Goal: Navigation & Orientation: Understand site structure

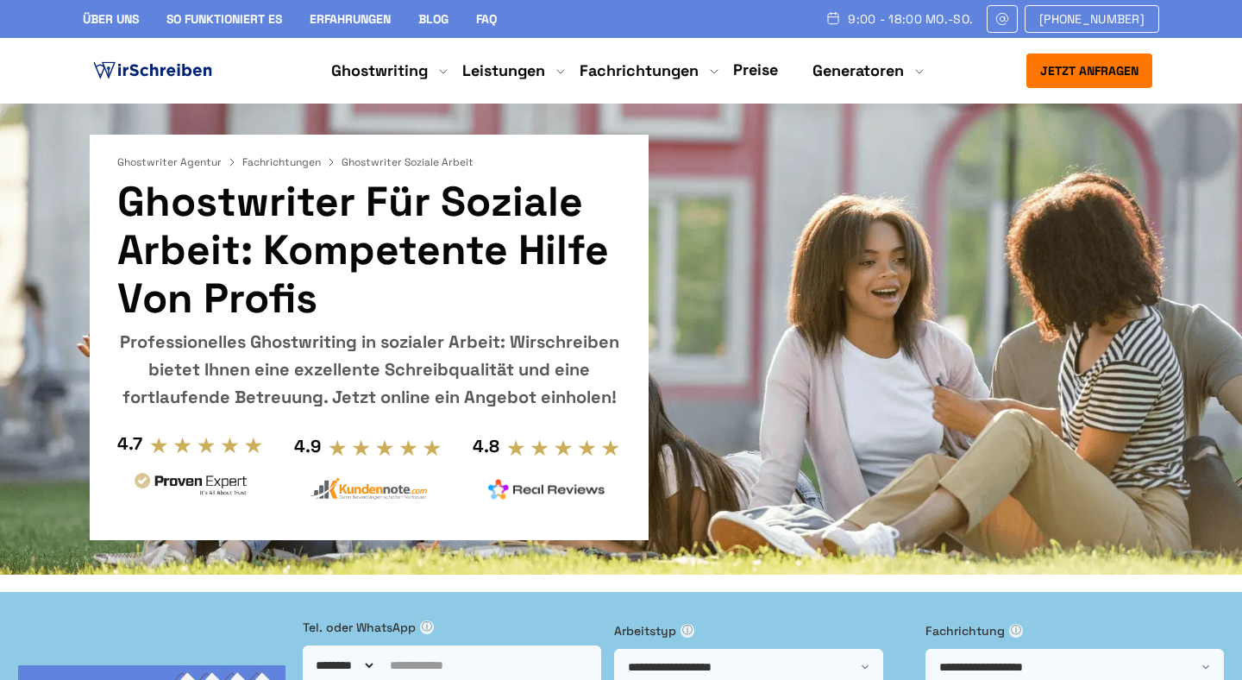
click at [110, 12] on link "Über uns" at bounding box center [111, 19] width 56 height 16
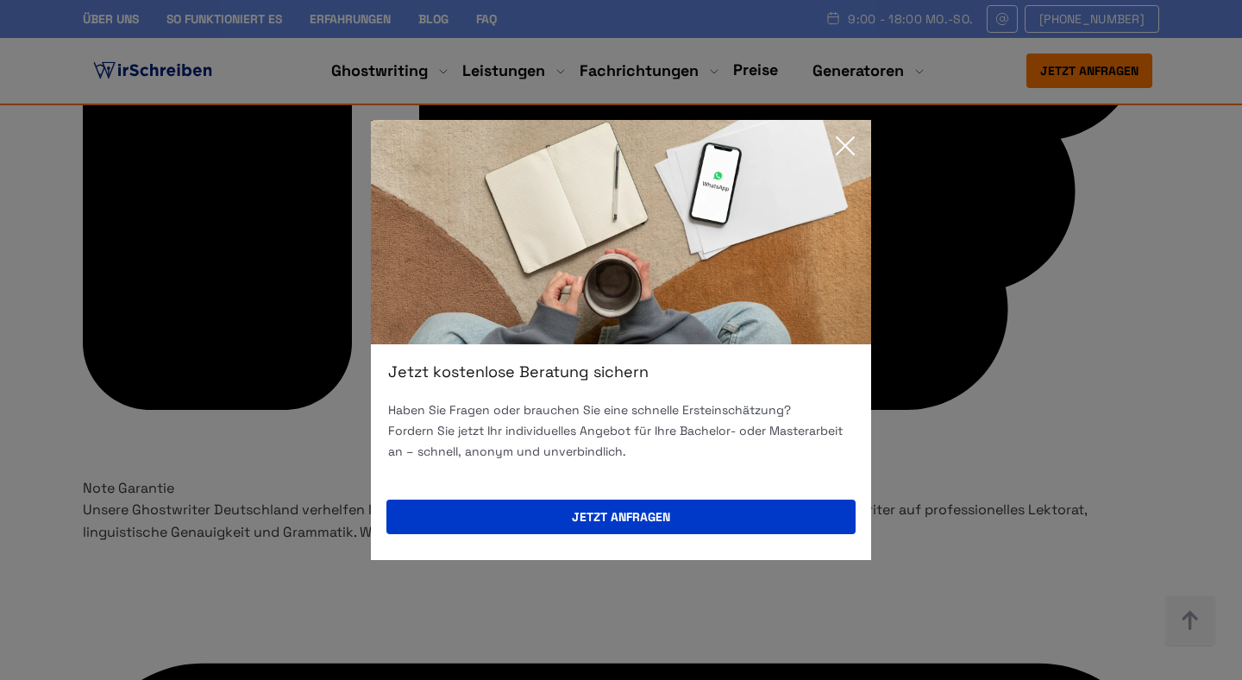
scroll to position [5495, 0]
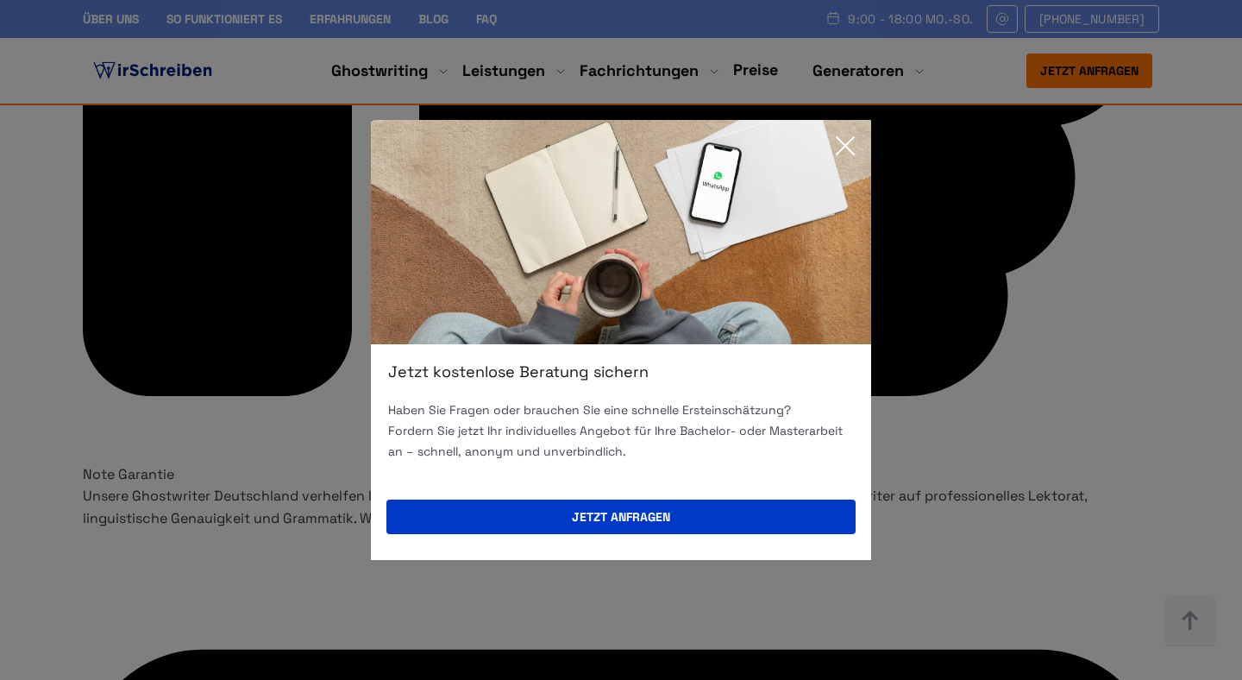
click at [844, 152] on icon at bounding box center [845, 146] width 35 height 35
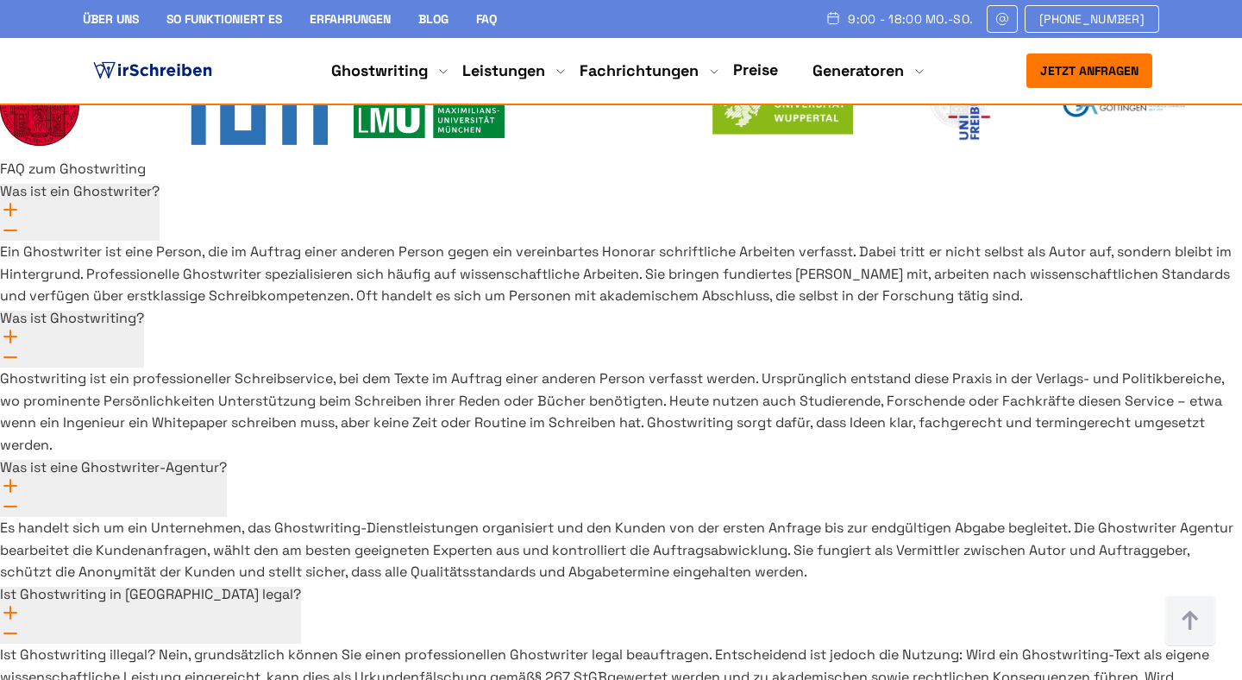
scroll to position [12719, 0]
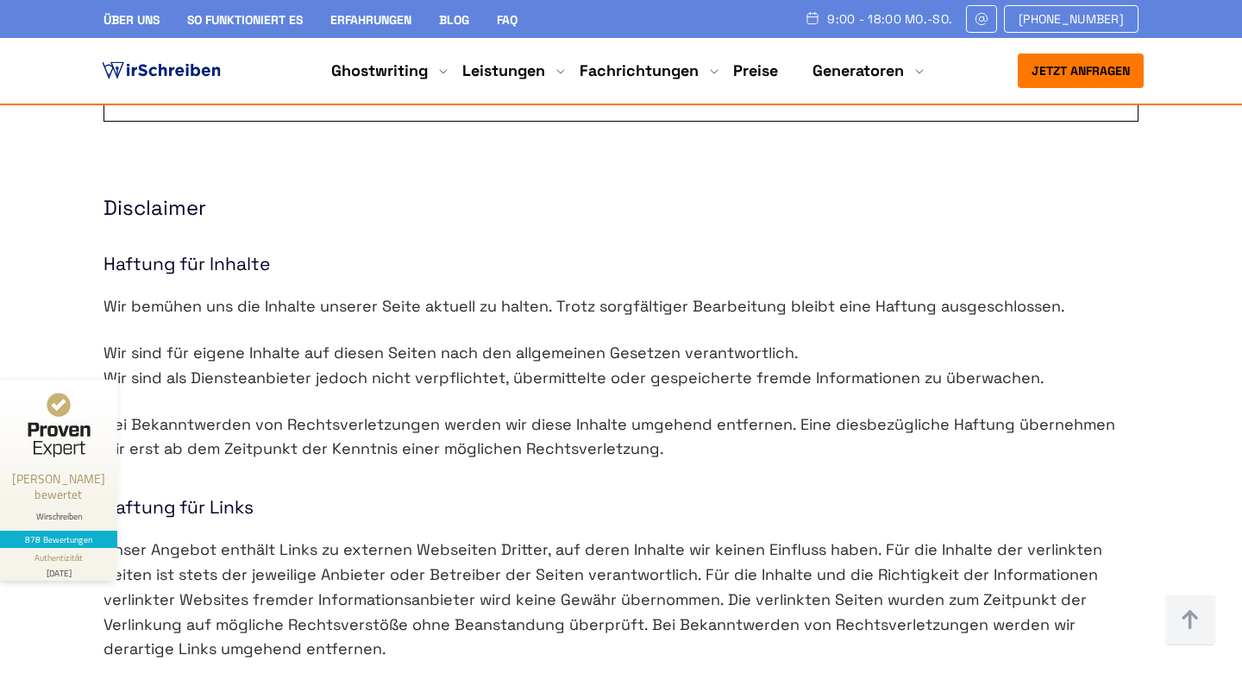
scroll to position [1399, 0]
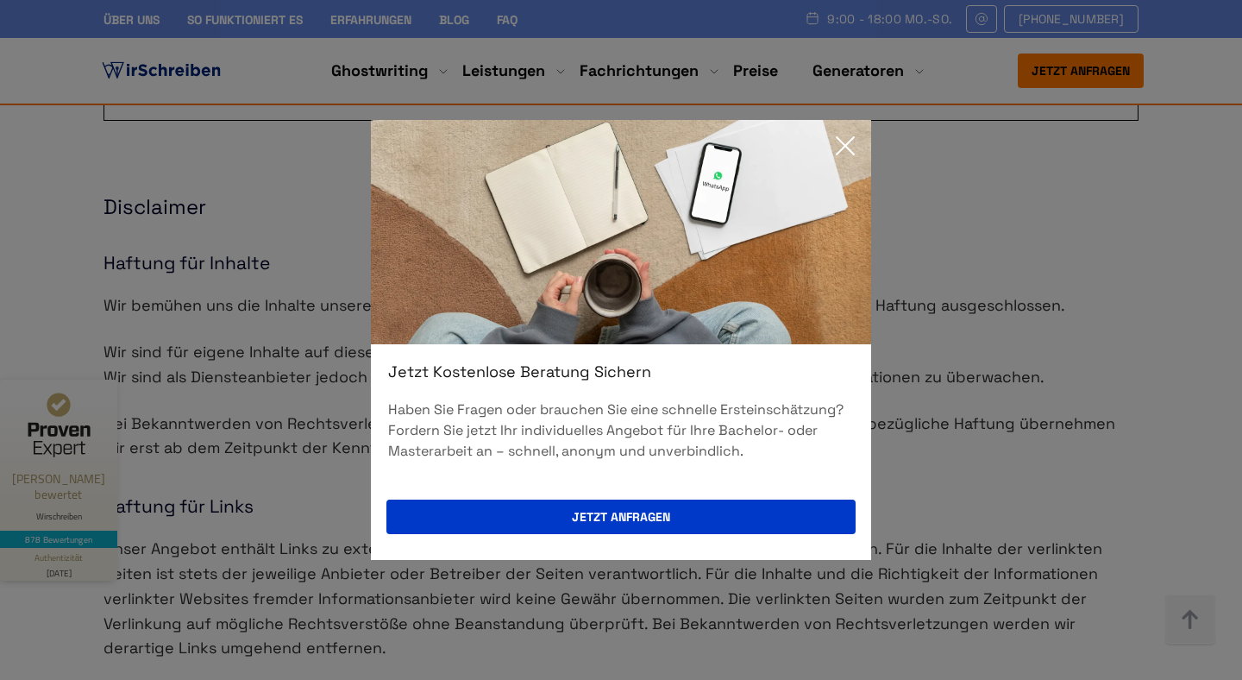
click at [860, 129] on icon at bounding box center [845, 146] width 35 height 35
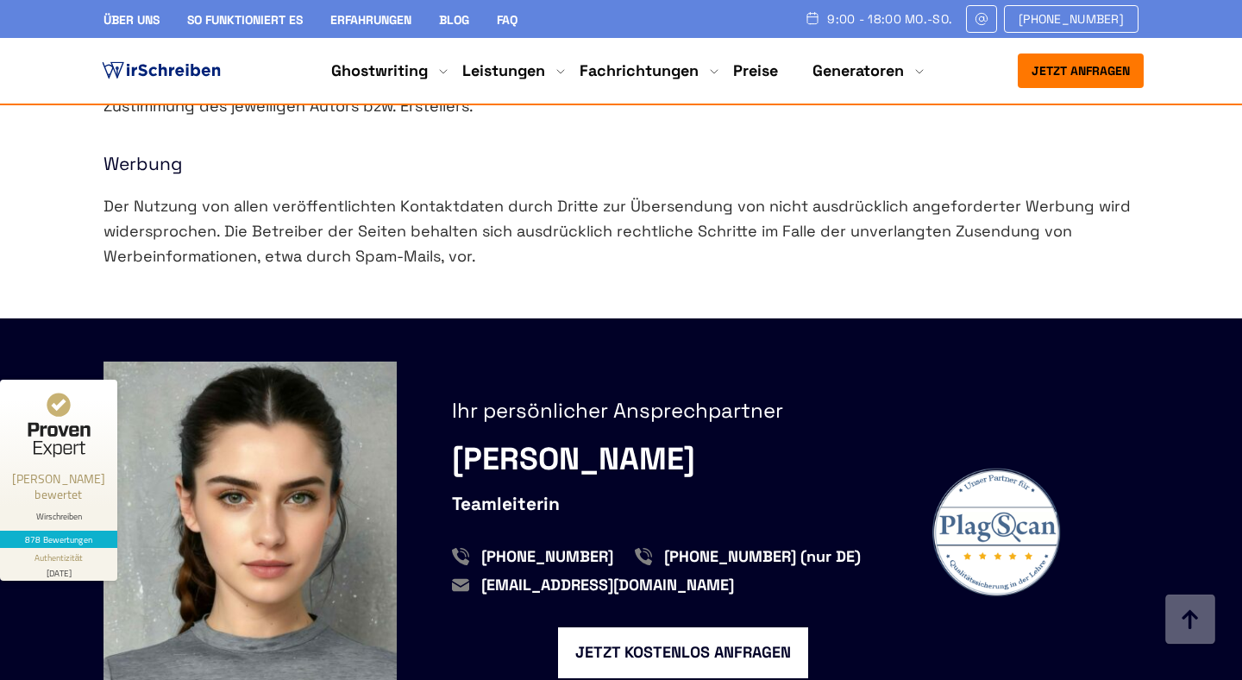
scroll to position [2172, 0]
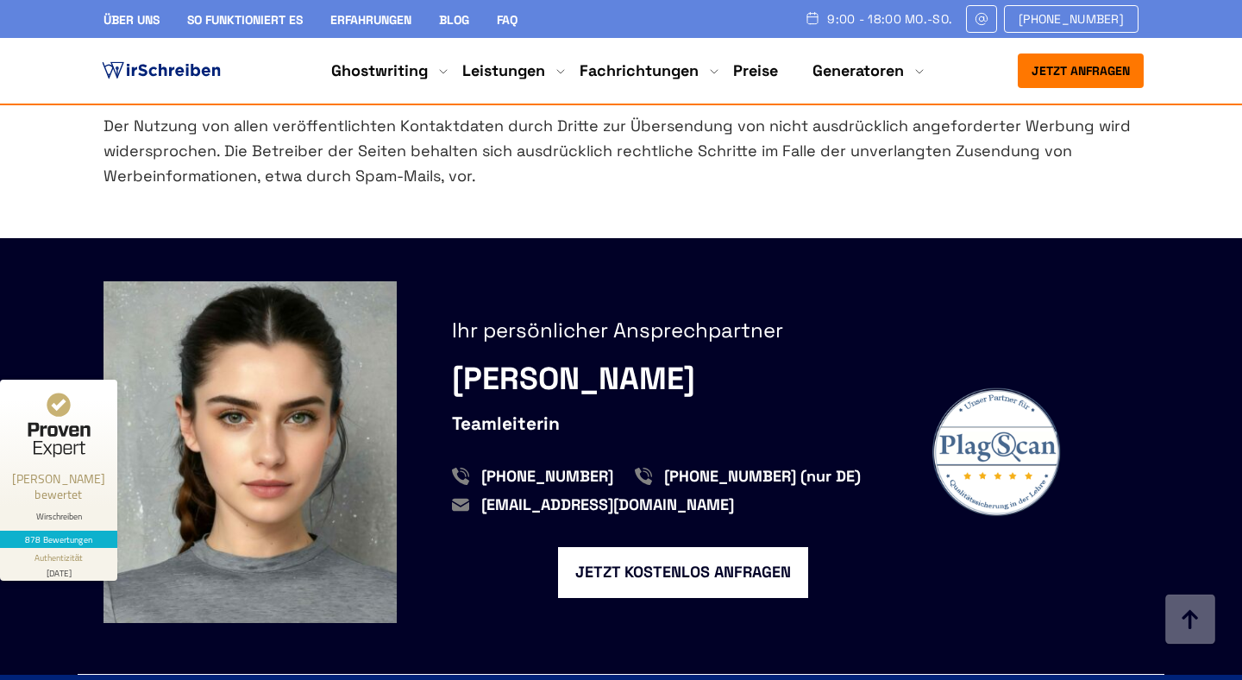
click at [881, 611] on div "Ihr persönlicher Ansprechpartner Clara Mayer Teamleiterin +41415126005 +4980000…" at bounding box center [621, 455] width 1035 height 349
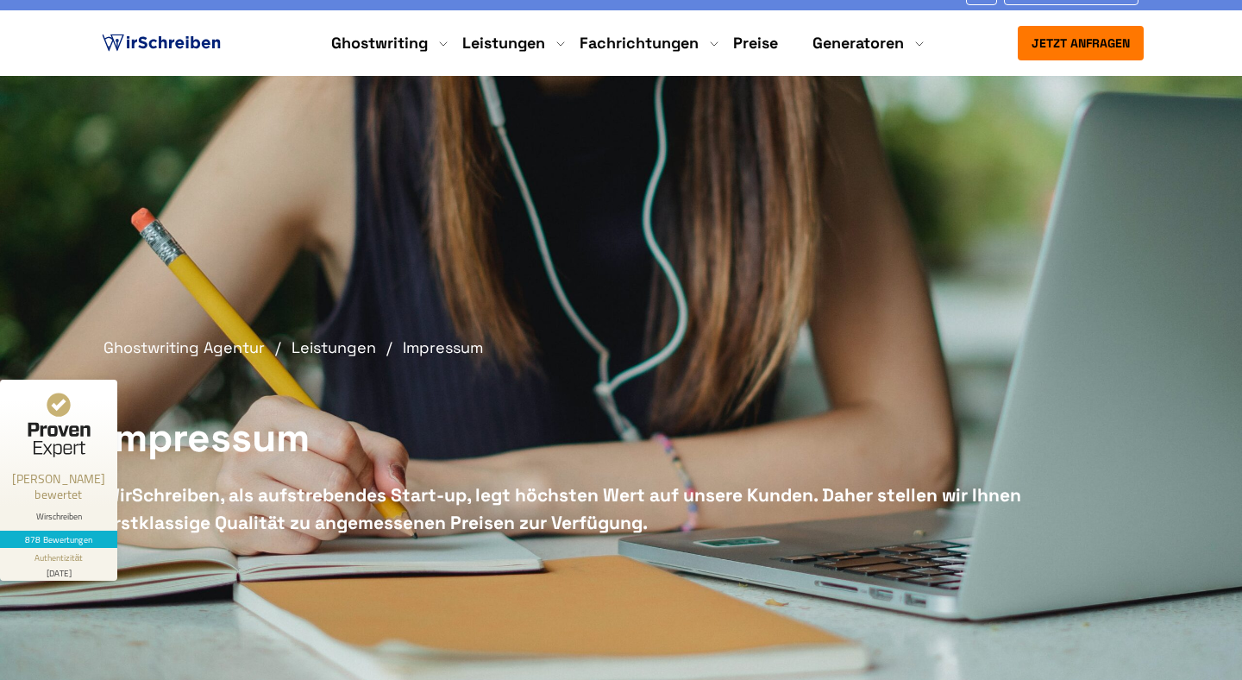
scroll to position [0, 0]
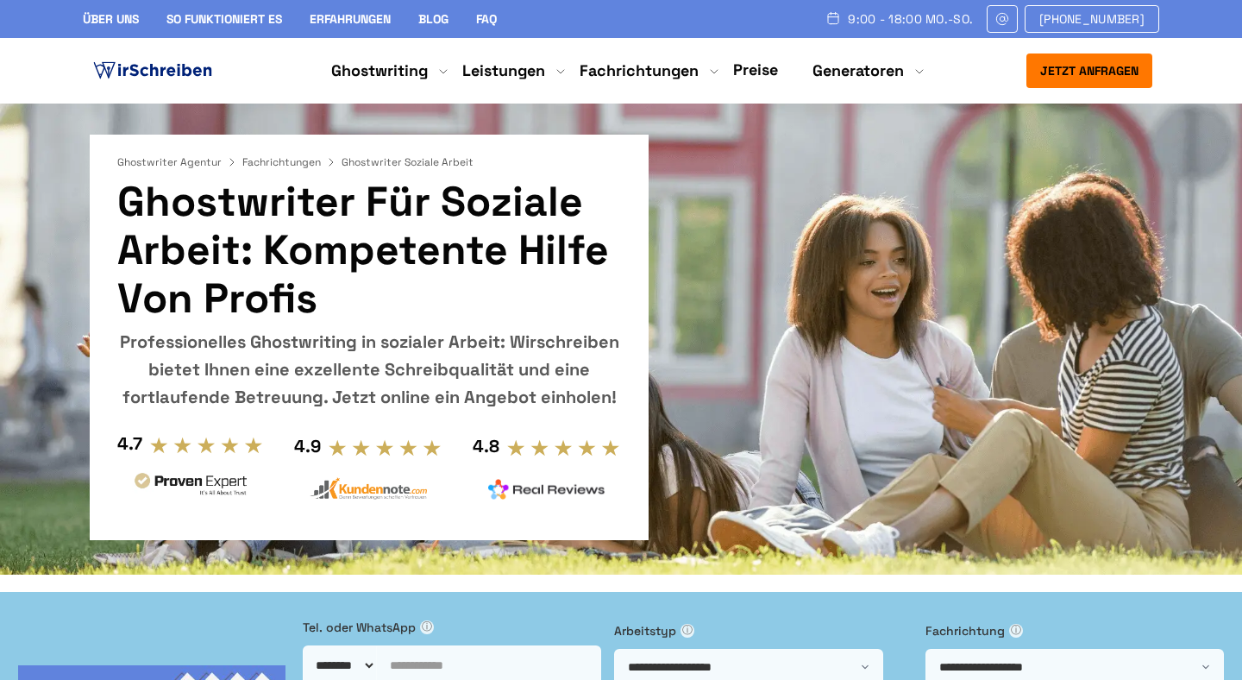
click at [116, 18] on link "Über uns" at bounding box center [111, 19] width 56 height 16
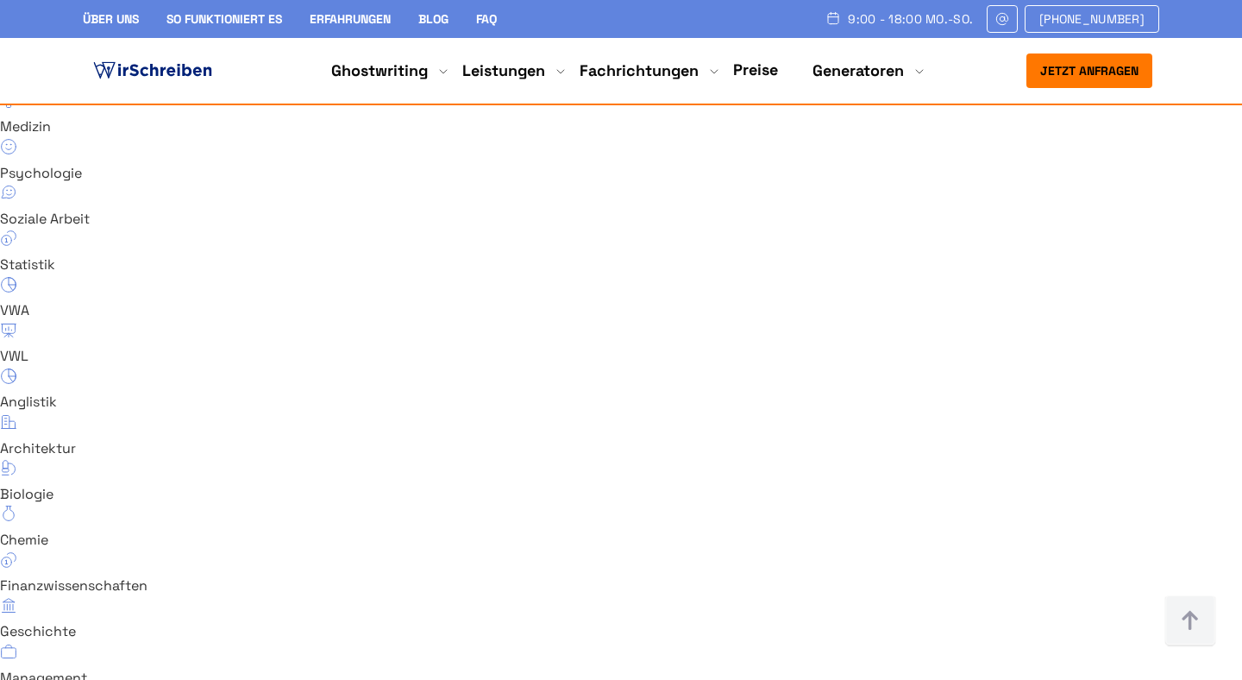
scroll to position [11730, 0]
